Goal: Task Accomplishment & Management: Manage account settings

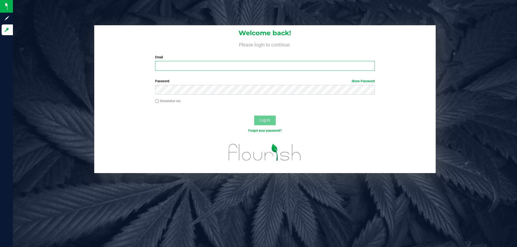
click at [197, 65] on input "Email" at bounding box center [264, 66] width 219 height 10
type input "[EMAIL_ADDRESS][DOMAIN_NAME]"
click at [254, 116] on button "Log In" at bounding box center [265, 121] width 22 height 10
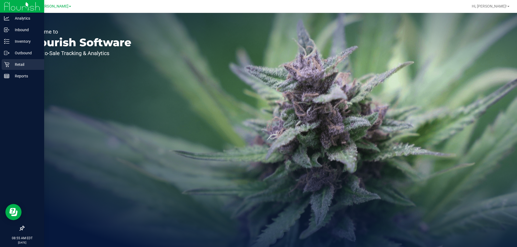
click at [31, 67] on p "Retail" at bounding box center [25, 64] width 32 height 6
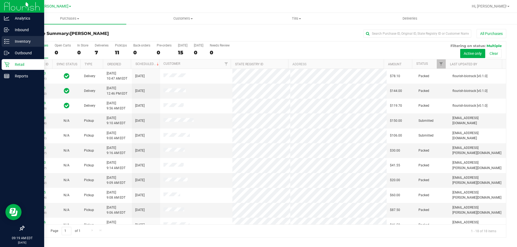
click at [12, 41] on p "Inventory" at bounding box center [25, 41] width 32 height 6
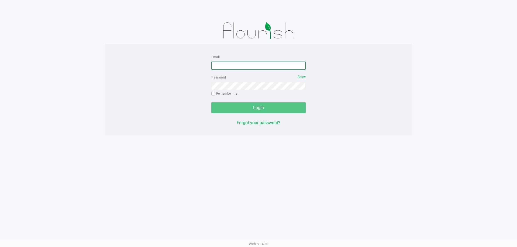
click at [257, 67] on input "Email" at bounding box center [258, 66] width 94 height 8
type input "[EMAIL_ADDRESS][PERSON_NAME][DOMAIN_NAME]"
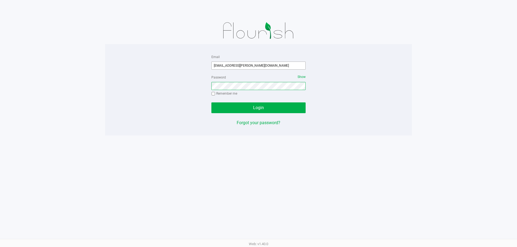
click at [211, 103] on button "Login" at bounding box center [258, 108] width 94 height 11
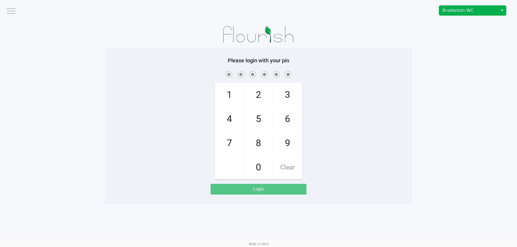
click at [257, 12] on span "Bradenton WC" at bounding box center [468, 10] width 52 height 6
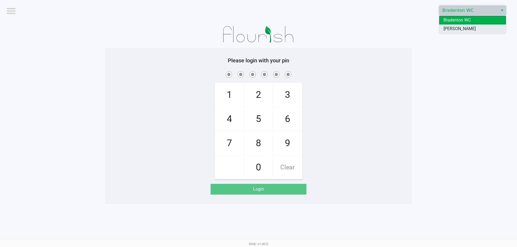
click at [257, 29] on span "[PERSON_NAME]" at bounding box center [459, 29] width 32 height 6
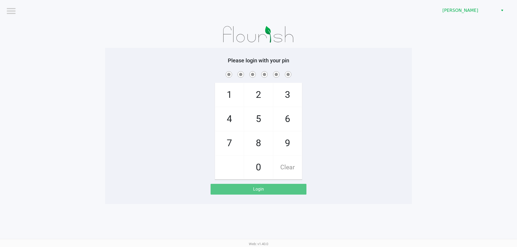
click at [257, 87] on app-pos-login-wrapper "Logout Brandon WC Please login with your pin 1 4 7 2 5 8 0 3 6 9 Clear Login" at bounding box center [258, 102] width 517 height 204
checkbox input "true"
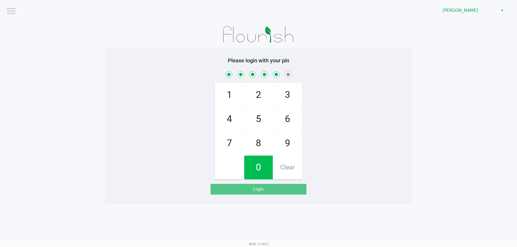
checkbox input "true"
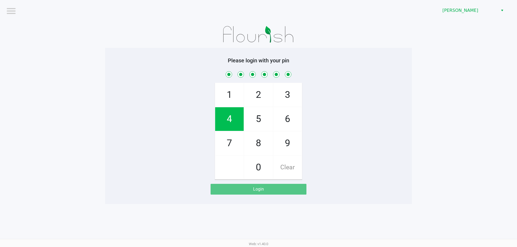
checkbox input "true"
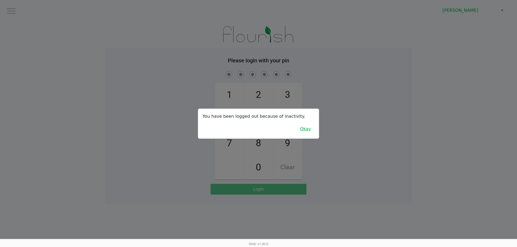
click at [257, 130] on button "Okay" at bounding box center [305, 129] width 18 height 10
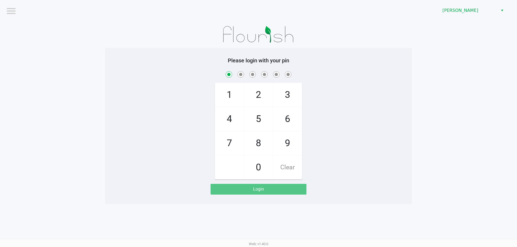
checkbox input "true"
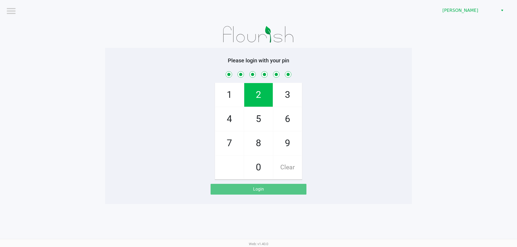
checkbox input "true"
checkbox input "false"
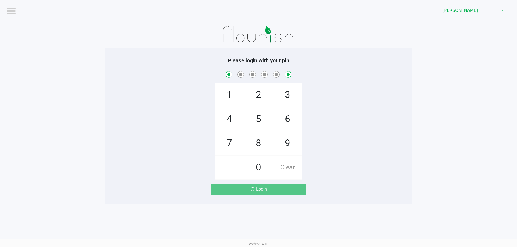
checkbox input "false"
checkbox input "true"
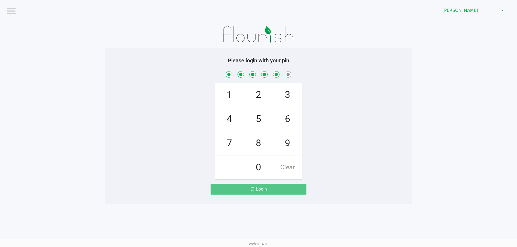
checkbox input "true"
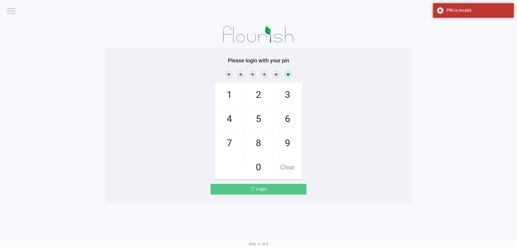
checkbox input "false"
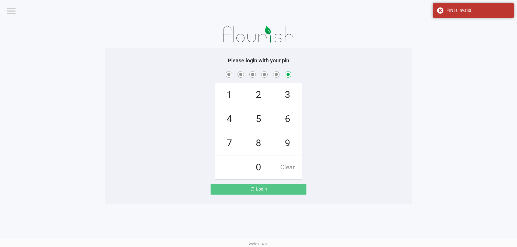
checkbox input "false"
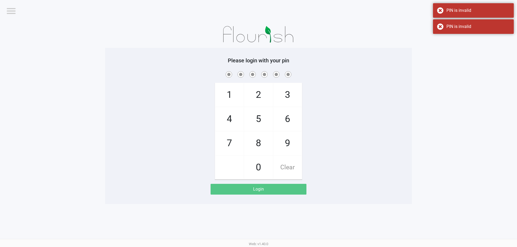
checkbox input "true"
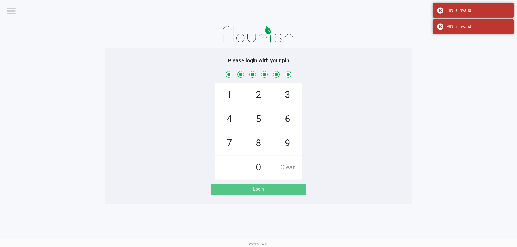
checkbox input "true"
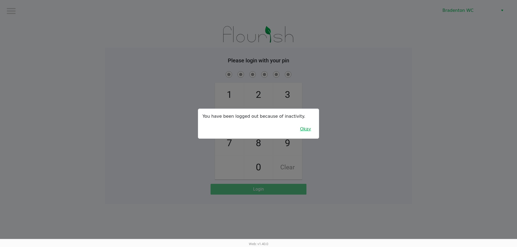
click at [305, 128] on button "Okay" at bounding box center [305, 129] width 18 height 10
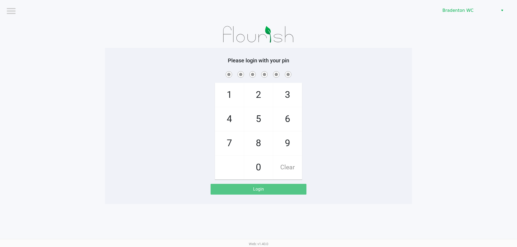
click at [341, 99] on div "1 4 7 2 5 8 0 3 6 9 Clear" at bounding box center [258, 125] width 307 height 110
checkbox input "true"
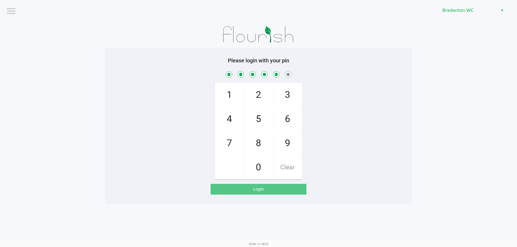
checkbox input "true"
checkbox input "false"
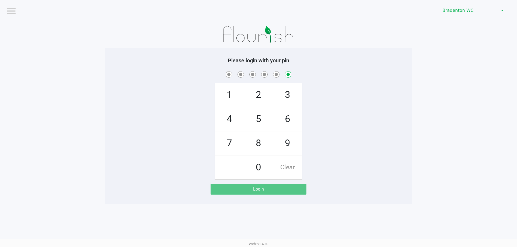
checkbox input "false"
click at [365, 137] on div "1 4 7 2 5 8 0 3 6 9 Clear" at bounding box center [258, 125] width 307 height 110
checkbox input "true"
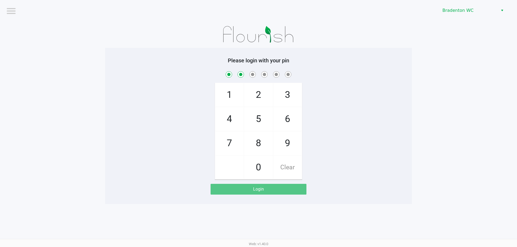
checkbox input "true"
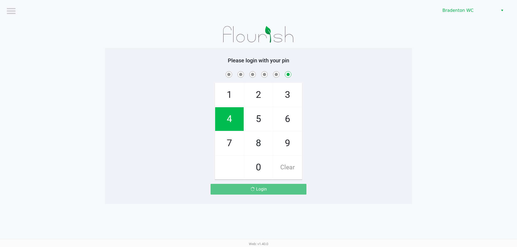
checkbox input "false"
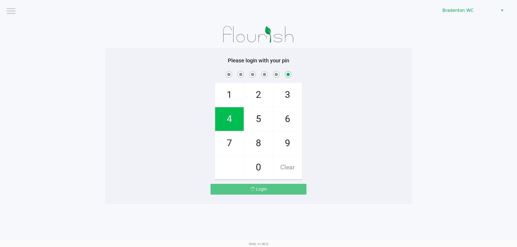
checkbox input "false"
click at [289, 165] on span "Clear" at bounding box center [287, 168] width 29 height 24
click at [288, 165] on span "Clear" at bounding box center [287, 168] width 29 height 24
click at [366, 113] on div "1 4 7 2 5 8 0 3 6 9 Clear" at bounding box center [258, 125] width 307 height 110
